Goal: Find specific page/section: Find specific page/section

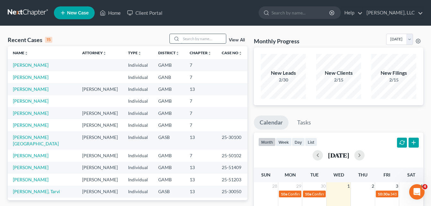
click at [196, 38] on input "search" at bounding box center [203, 38] width 45 height 9
type input "[PERSON_NAME]"
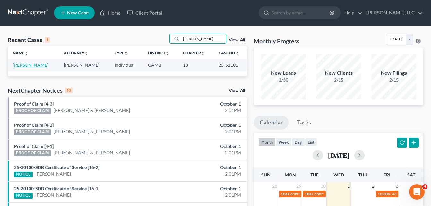
click at [27, 66] on link "[PERSON_NAME]" at bounding box center [31, 64] width 36 height 5
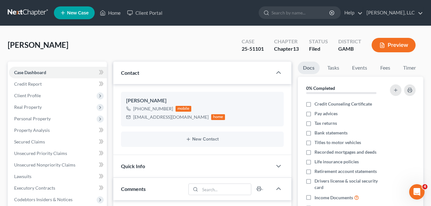
scroll to position [129, 0]
click at [112, 35] on div "[PERSON_NAME] Upgraded Case 25-51101 Chapter Chapter 13 Status Filed [GEOGRAPHI…" at bounding box center [216, 48] width 416 height 28
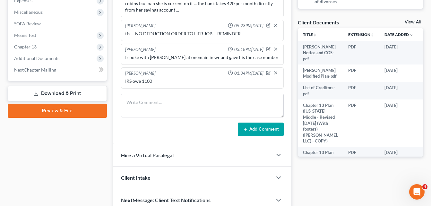
scroll to position [252, 0]
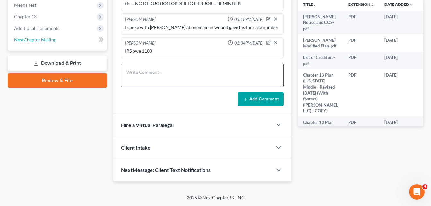
drag, startPoint x: 44, startPoint y: 42, endPoint x: 231, endPoint y: 75, distance: 189.6
click at [44, 42] on link "NextChapter Mailing" at bounding box center [58, 40] width 98 height 12
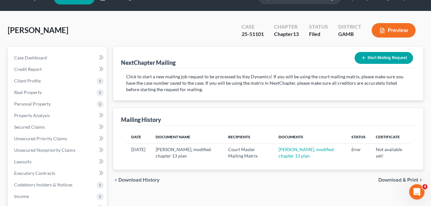
scroll to position [26, 0]
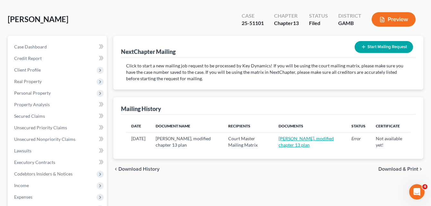
click at [298, 143] on link "[PERSON_NAME], modified chapter 13 plan" at bounding box center [306, 142] width 55 height 12
click at [64, 88] on span "Personal Property" at bounding box center [58, 93] width 98 height 12
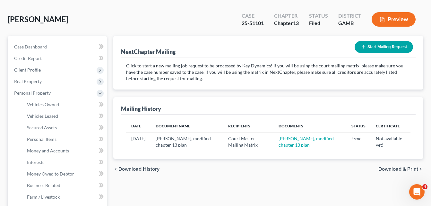
scroll to position [0, 0]
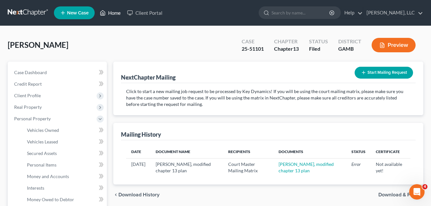
drag, startPoint x: 113, startPoint y: 12, endPoint x: 142, endPoint y: 4, distance: 29.6
click at [113, 12] on link "Home" at bounding box center [110, 13] width 27 height 12
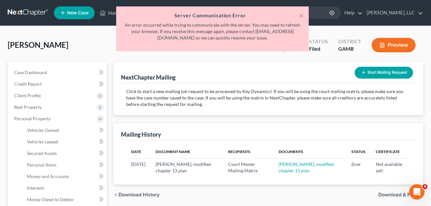
click at [104, 25] on div "× Server Communication Error An error occurred while trying to communicate with…" at bounding box center [212, 30] width 431 height 48
click at [303, 18] on button "×" at bounding box center [301, 16] width 4 height 8
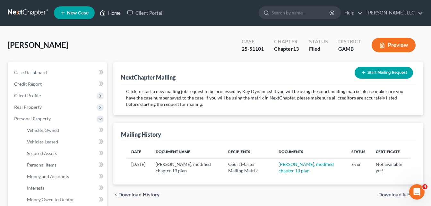
drag, startPoint x: 115, startPoint y: 13, endPoint x: 166, endPoint y: 30, distance: 54.0
click at [115, 13] on link "Home" at bounding box center [110, 13] width 27 height 12
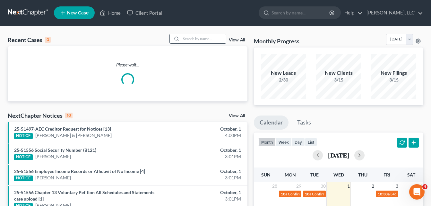
click at [189, 41] on input "search" at bounding box center [203, 38] width 45 height 9
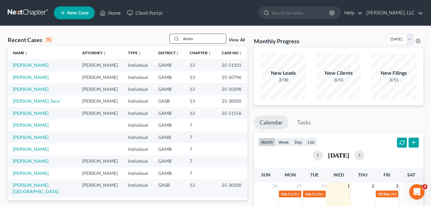
type input "destin"
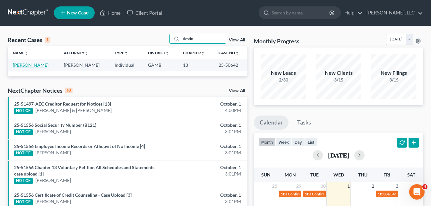
click at [28, 64] on link "[PERSON_NAME]" at bounding box center [31, 64] width 36 height 5
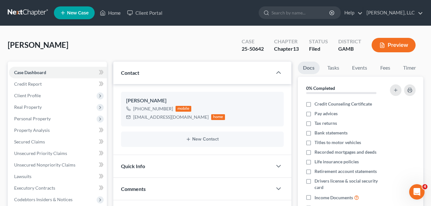
click at [116, 42] on div "[PERSON_NAME] Upgraded Case 25-50642 Chapter Chapter 13 Status [GEOGRAPHIC_DATA…" at bounding box center [216, 48] width 416 height 28
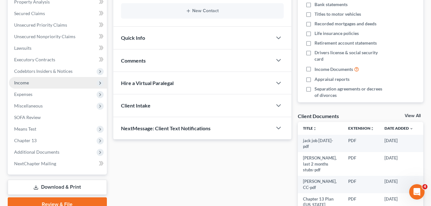
click at [19, 83] on span "Income" at bounding box center [21, 82] width 15 height 5
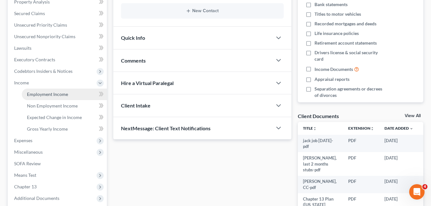
click at [39, 96] on span "Employment Income" at bounding box center [47, 94] width 41 height 5
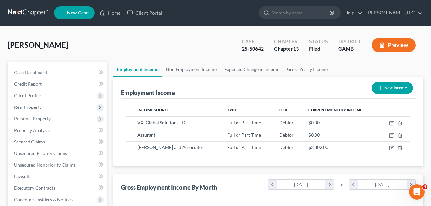
scroll to position [115, 174]
click at [113, 49] on div "[PERSON_NAME] Upgraded Case 25-50642 Chapter Chapter 13 Status [GEOGRAPHIC_DATA…" at bounding box center [216, 48] width 416 height 28
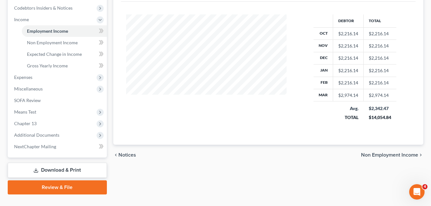
scroll to position [166, 0]
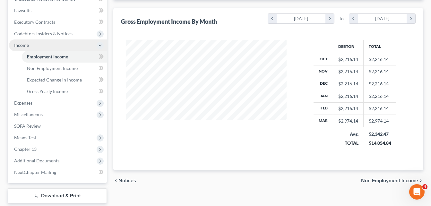
click at [17, 44] on span "Income" at bounding box center [21, 44] width 15 height 5
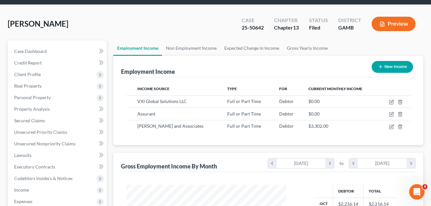
scroll to position [0, 0]
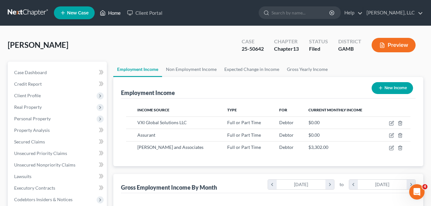
click at [112, 14] on link "Home" at bounding box center [110, 13] width 27 height 12
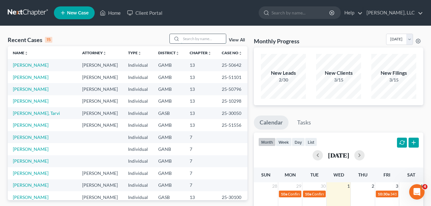
click at [192, 38] on input "search" at bounding box center [203, 38] width 45 height 9
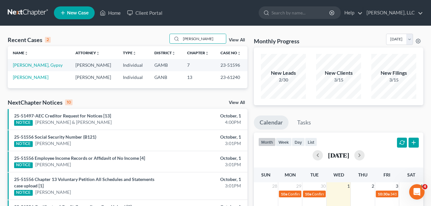
type input "[PERSON_NAME]"
